Goal: Task Accomplishment & Management: Use online tool/utility

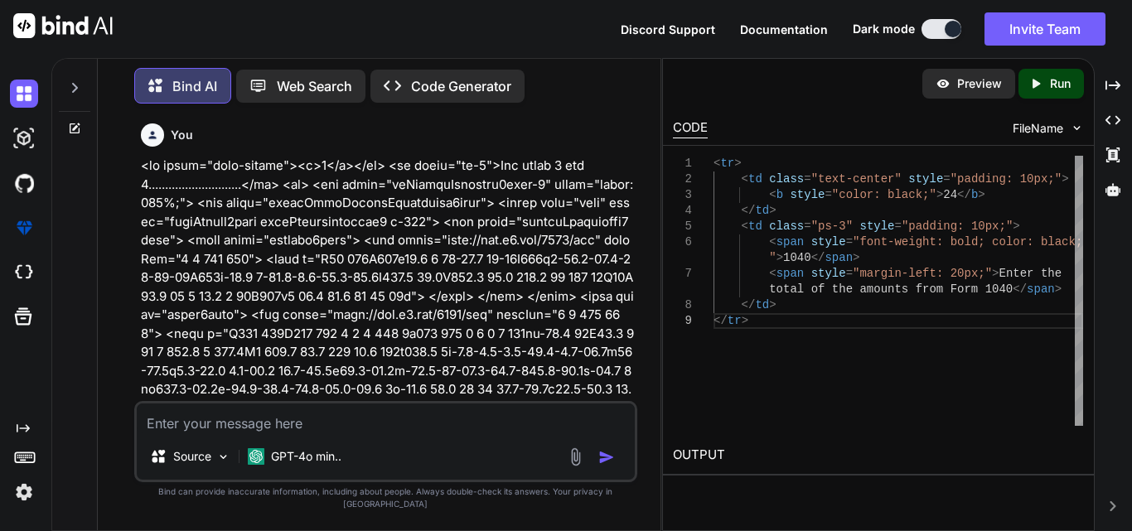
scroll to position [18966, 0]
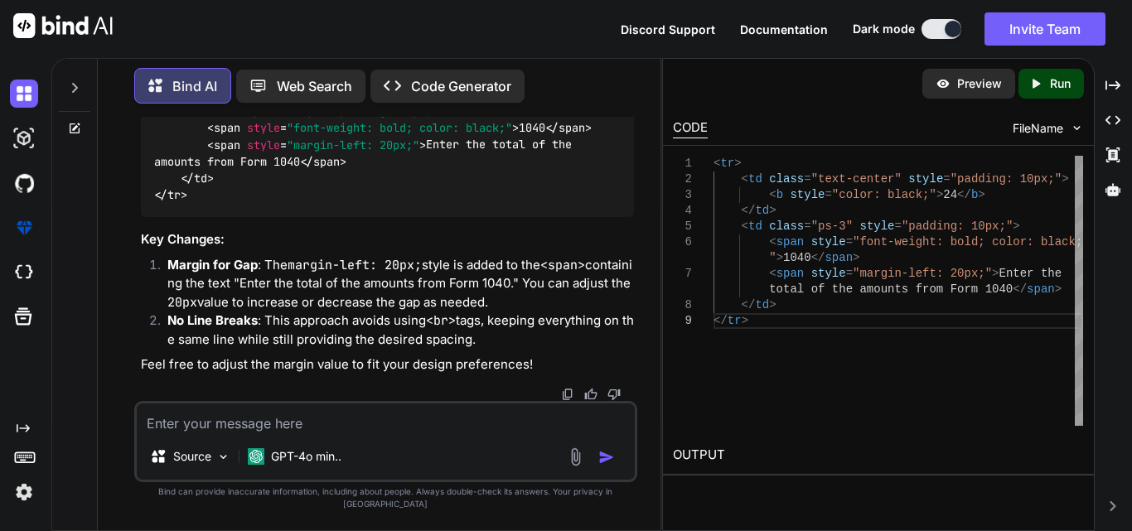
click at [234, 433] on textarea at bounding box center [386, 419] width 498 height 30
paste textarea "<td class="ps-3"> <span style="margin-left: 3px;">Next, enter the smaller of li…"
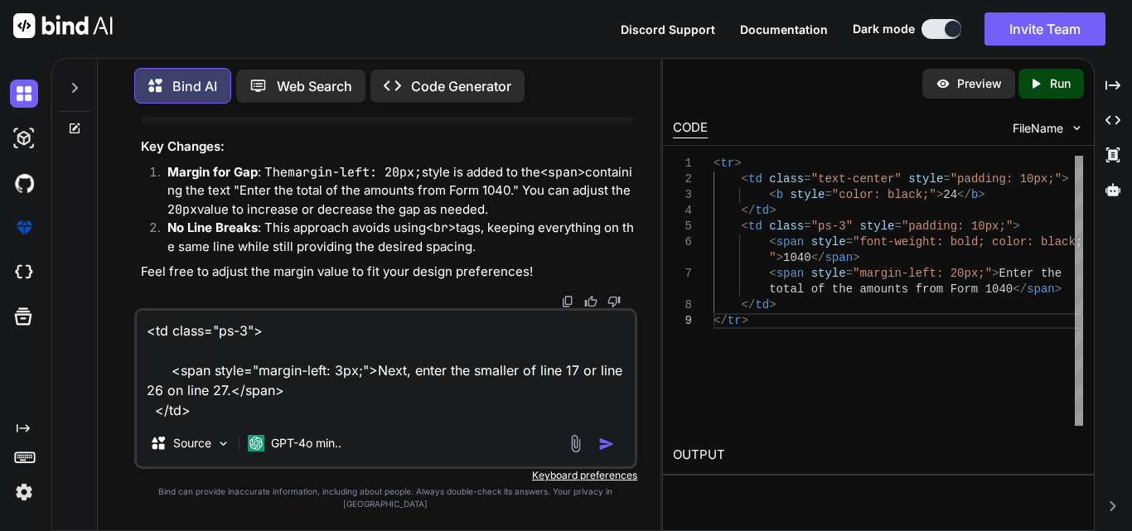
click at [392, 383] on textarea "<td class="ps-3"> <span style="margin-left: 3px;">Next, enter the smaller of li…" at bounding box center [386, 365] width 498 height 109
click at [260, 420] on textarea "<td class="ps-3"> <span style="margin-left: 3px;">Next, enter the smaller of li…" at bounding box center [386, 365] width 498 height 109
paste textarea "Next"
click at [489, 386] on textarea "<td class="ps-3"> <span style="margin-left: 3px;">Next, enter the smaller of li…" at bounding box center [386, 365] width 498 height 109
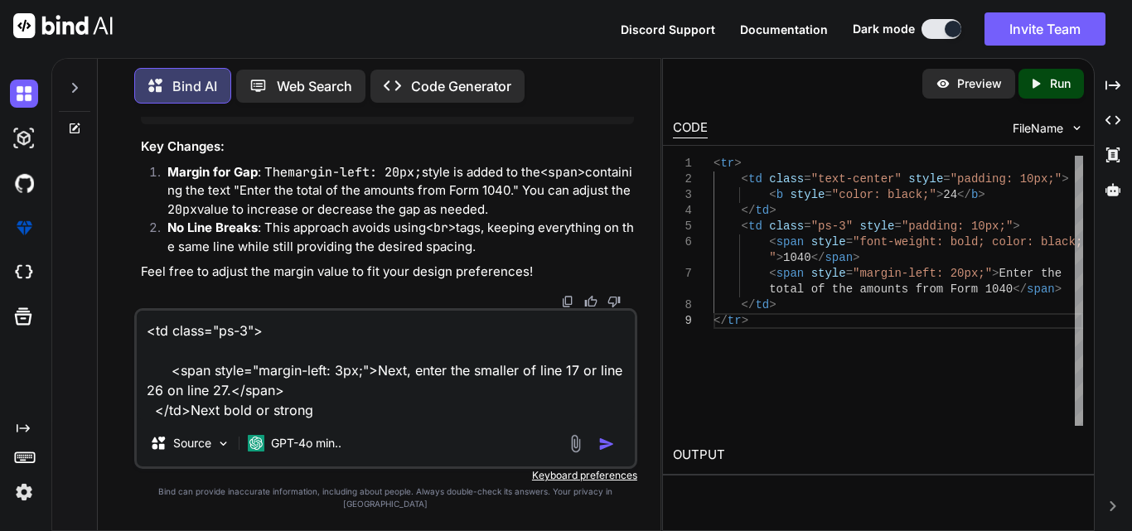
click at [489, 386] on textarea "<td class="ps-3"> <span style="margin-left: 3px;">Next, enter the smaller of li…" at bounding box center [386, 365] width 498 height 109
click at [430, 412] on textarea "<td class="ps-3"> <span style="margin-left: 3px;">Next, enter the smaller of li…" at bounding box center [386, 365] width 498 height 109
click at [425, 420] on textarea "<td class="ps-3"> <span style="margin-left: 3px;">Next, enter the smaller of li…" at bounding box center [386, 365] width 498 height 109
paste textarea "smaller"
type textarea "<td class="ps-3"> <span style="margin-left: 3px;">Next, enter the smaller of li…"
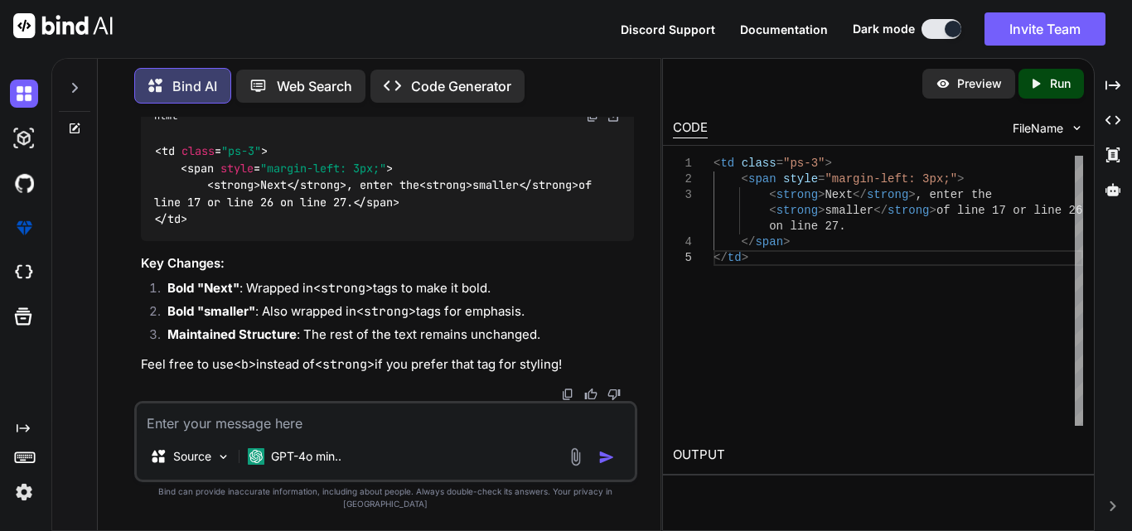
scroll to position [19591, 0]
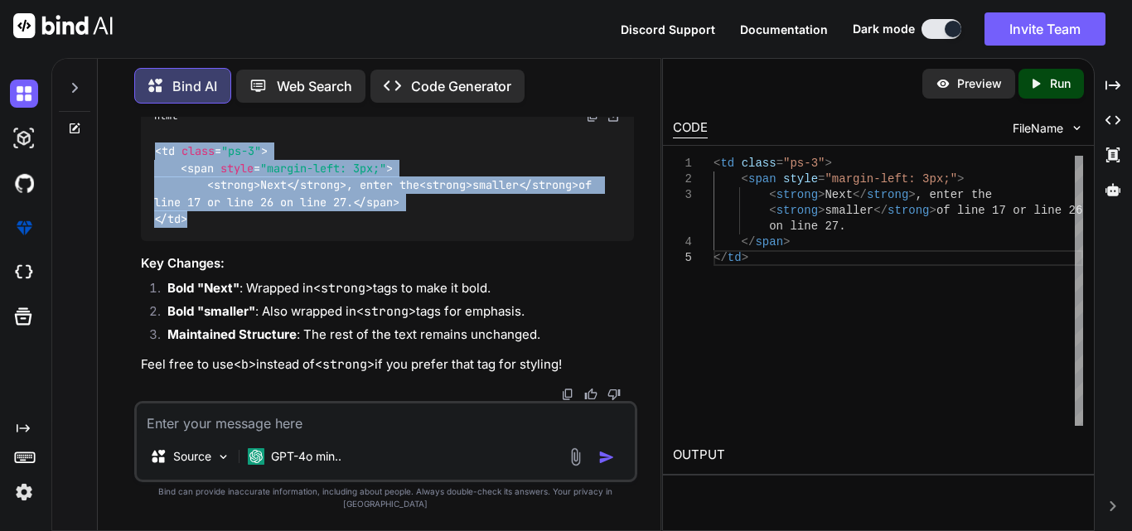
drag, startPoint x: 149, startPoint y: 141, endPoint x: 191, endPoint y: 247, distance: 114.2
click at [191, 241] on div "< td class = "ps-3" > < span style = "margin-left: 3px;" > < strong > Next </ s…" at bounding box center [387, 185] width 493 height 111
copy code "< td class = "ps-3" > < span style = "margin-left: 3px;" > < strong > Next </ s…"
